Goal: Information Seeking & Learning: Learn about a topic

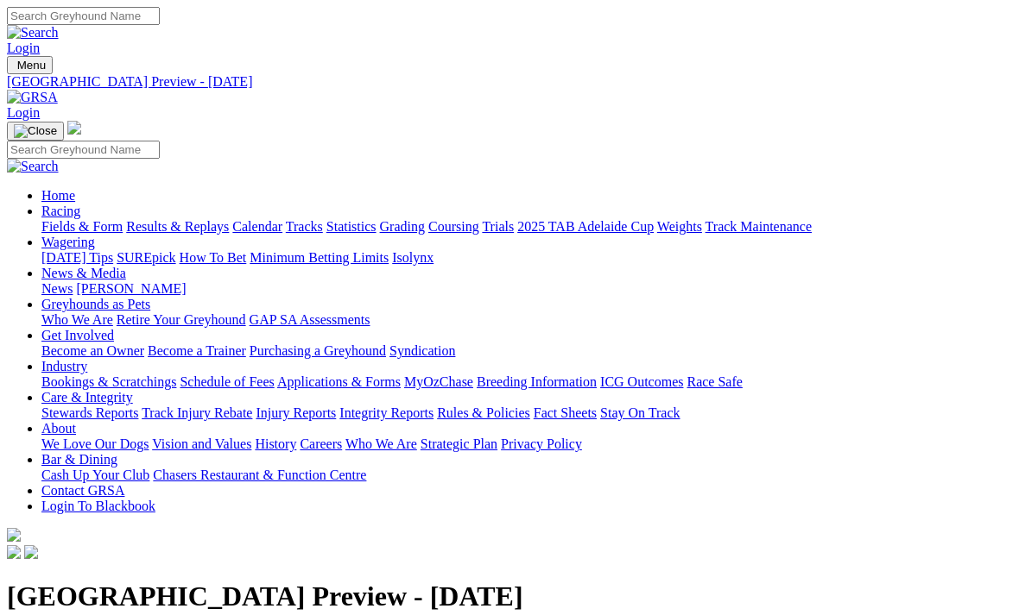
click at [222, 219] on link "Results & Replays" at bounding box center [177, 226] width 103 height 15
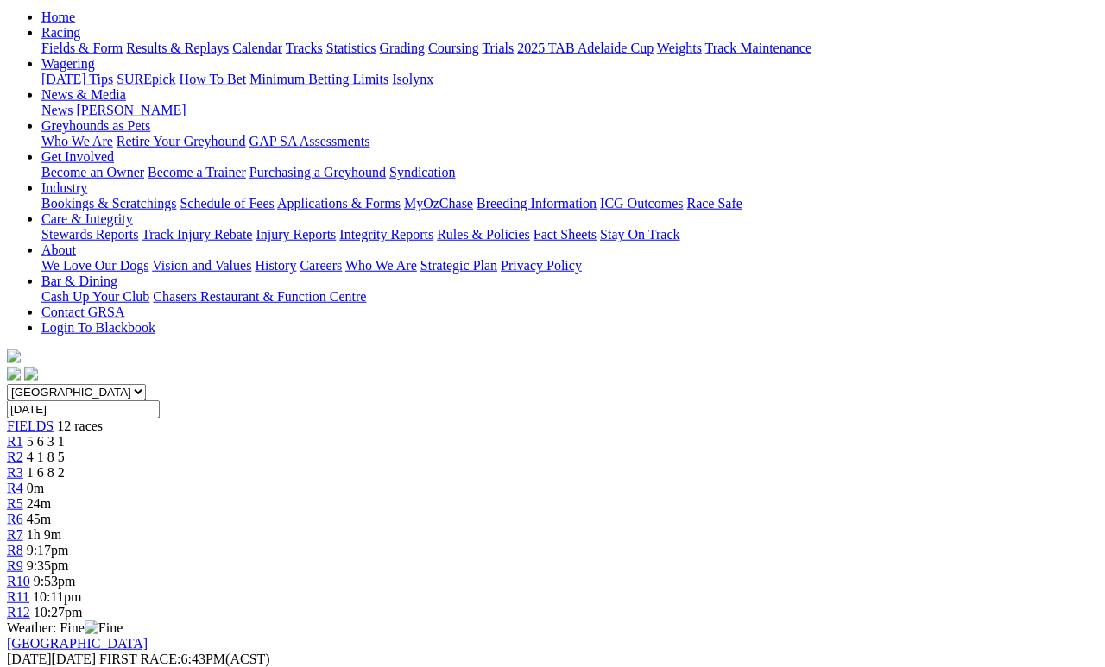
scroll to position [180, 0]
click at [54, 418] on span "FIELDS" at bounding box center [30, 425] width 47 height 15
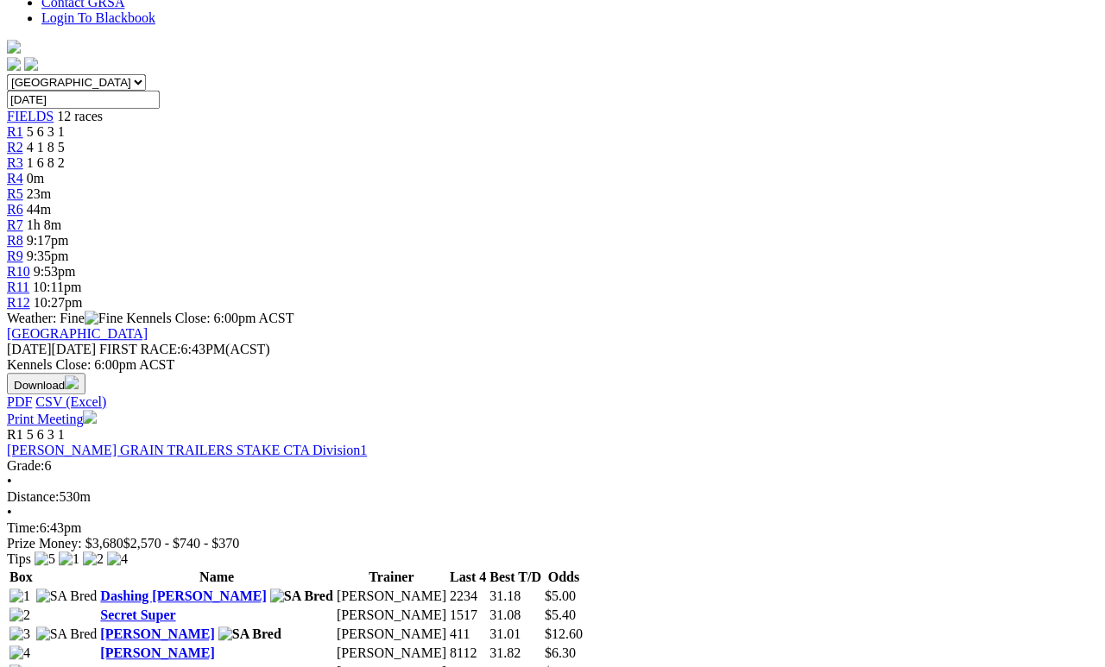
scroll to position [488, 0]
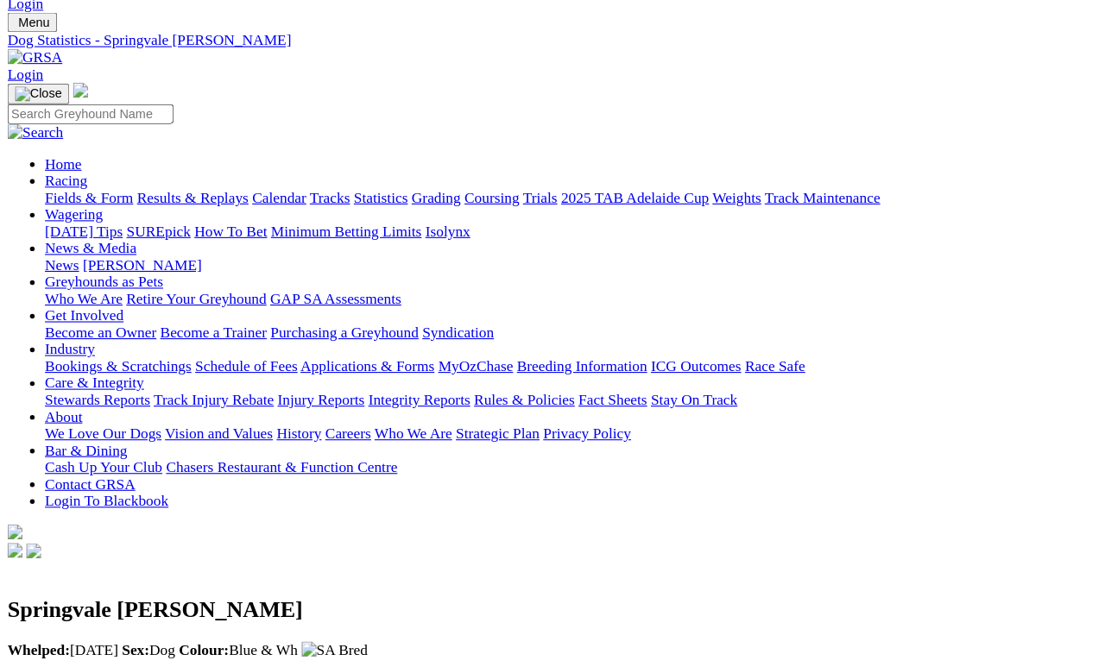
scroll to position [45, 0]
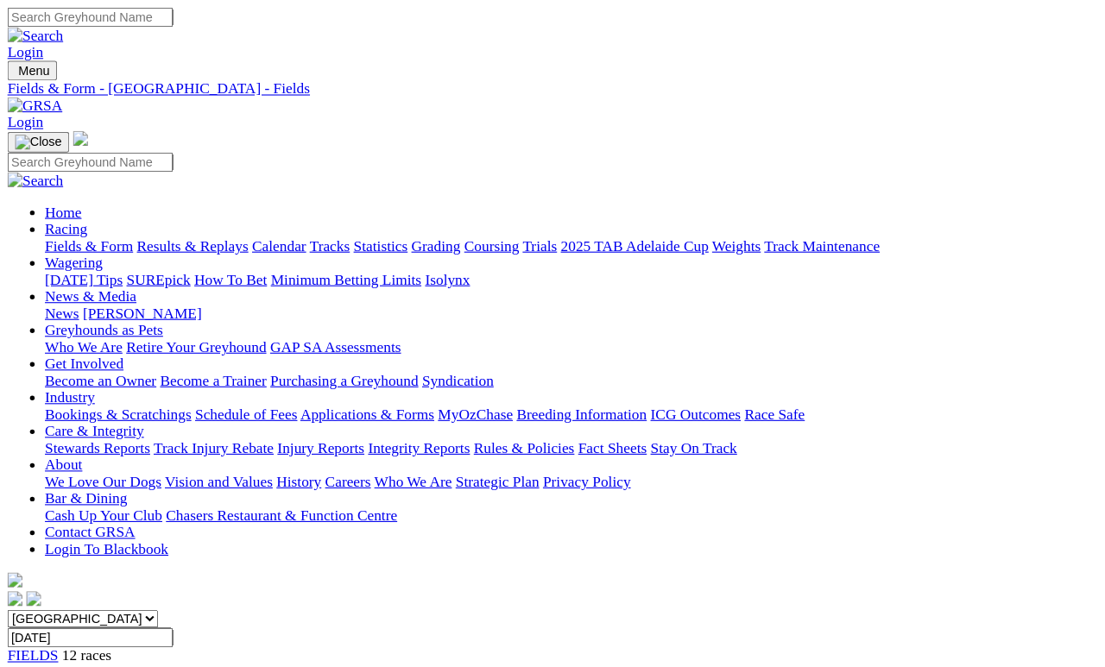
scroll to position [401, 0]
